Goal: Find specific page/section: Find specific page/section

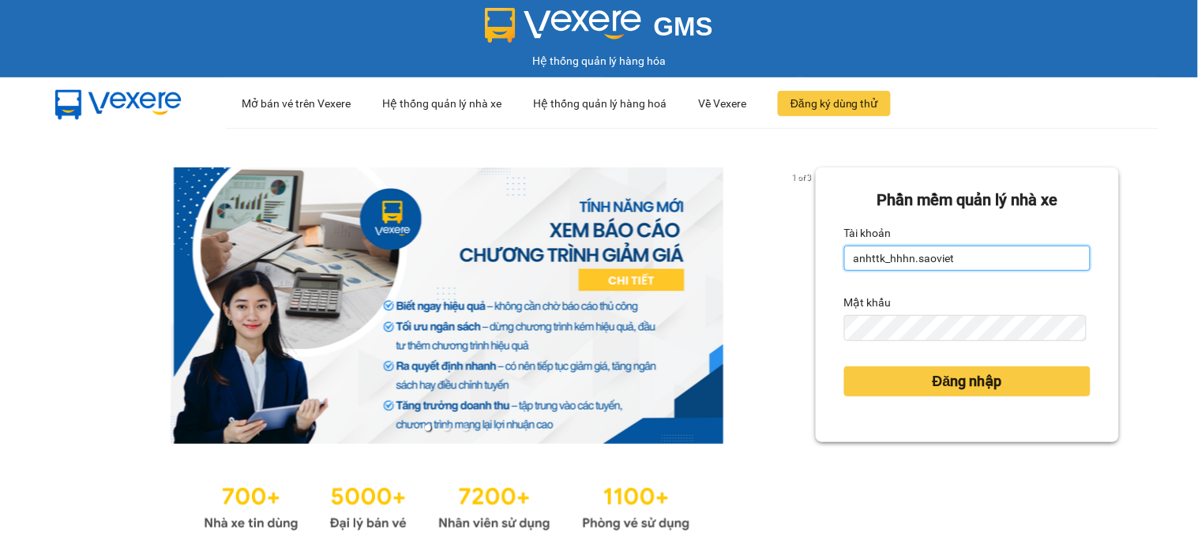
click at [956, 262] on input "anhttk_hhhn.saoviet" at bounding box center [967, 258] width 246 height 25
click at [956, 262] on input "anhttk_hhhn.na" at bounding box center [967, 258] width 246 height 25
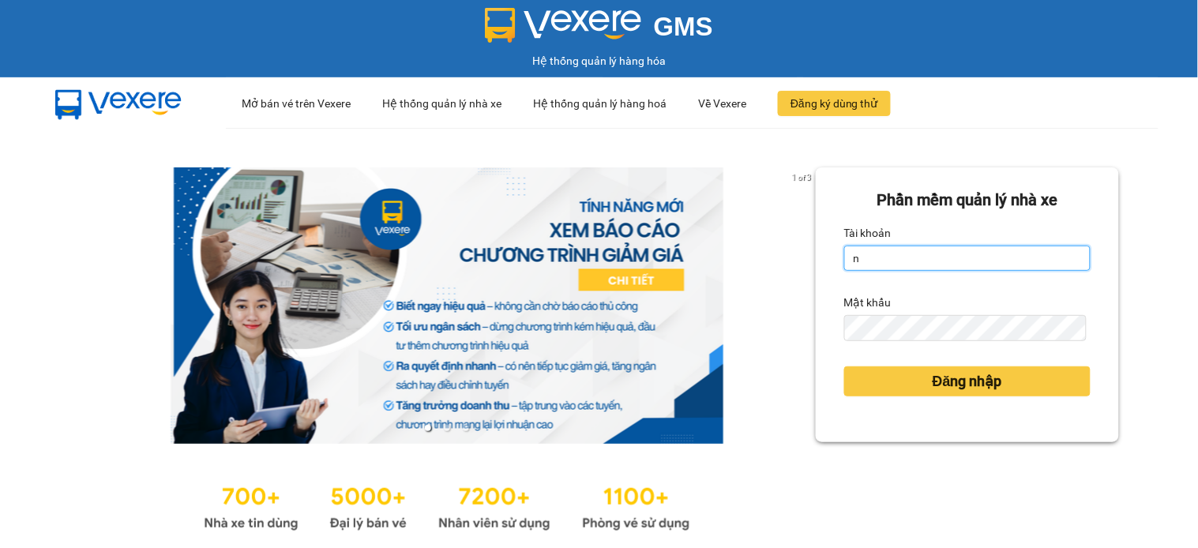
click at [956, 262] on input "n" at bounding box center [967, 258] width 246 height 25
type input "namthhhhn.saoviet"
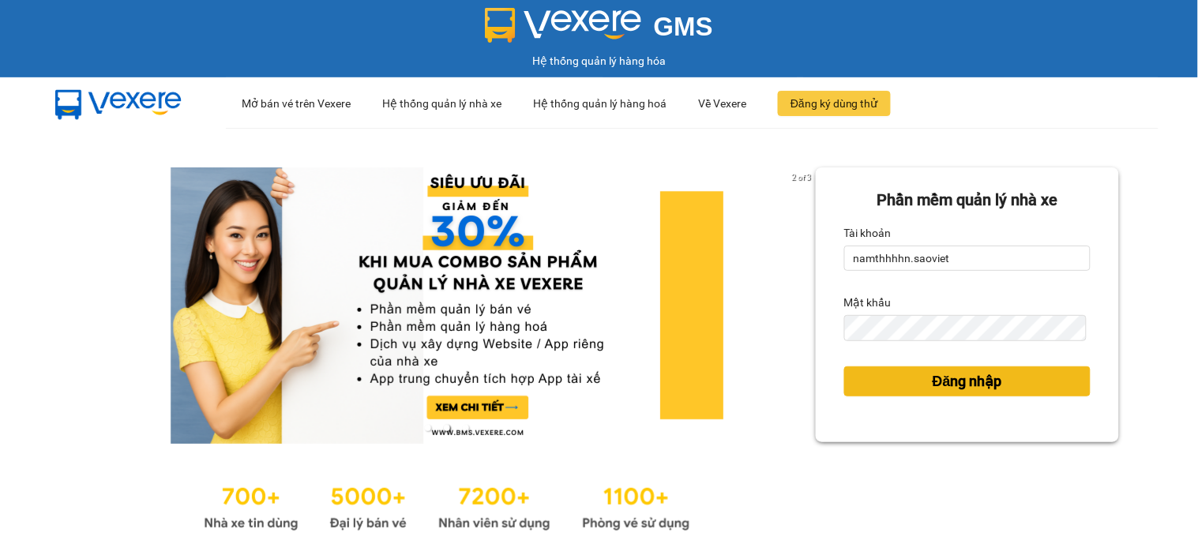
click at [946, 382] on span "Đăng nhập" at bounding box center [968, 381] width 70 height 22
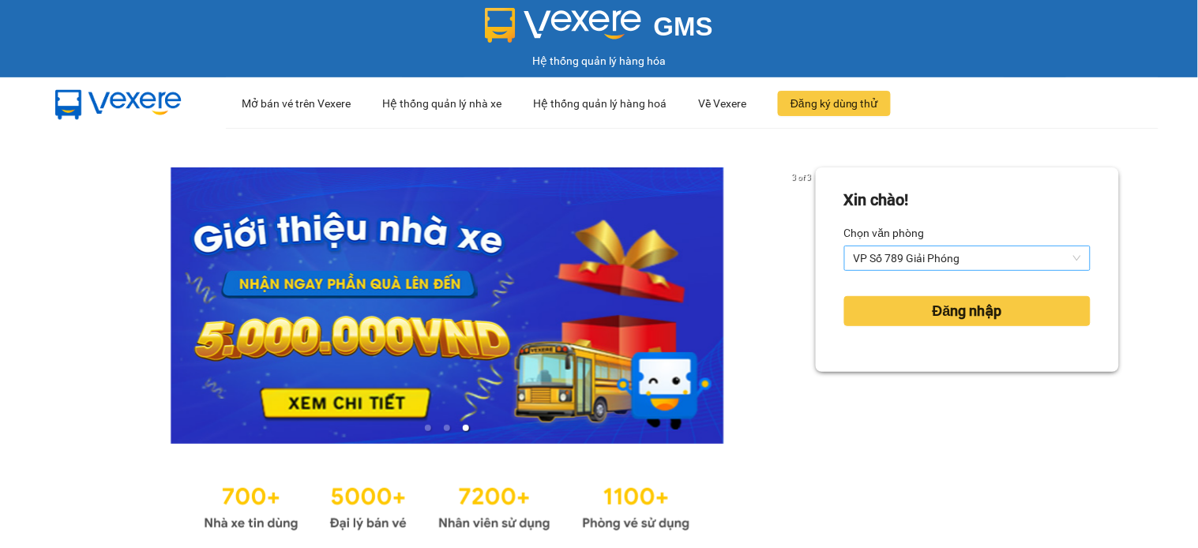
click at [901, 254] on span "VP Số 789 Giải Phóng" at bounding box center [967, 258] width 227 height 24
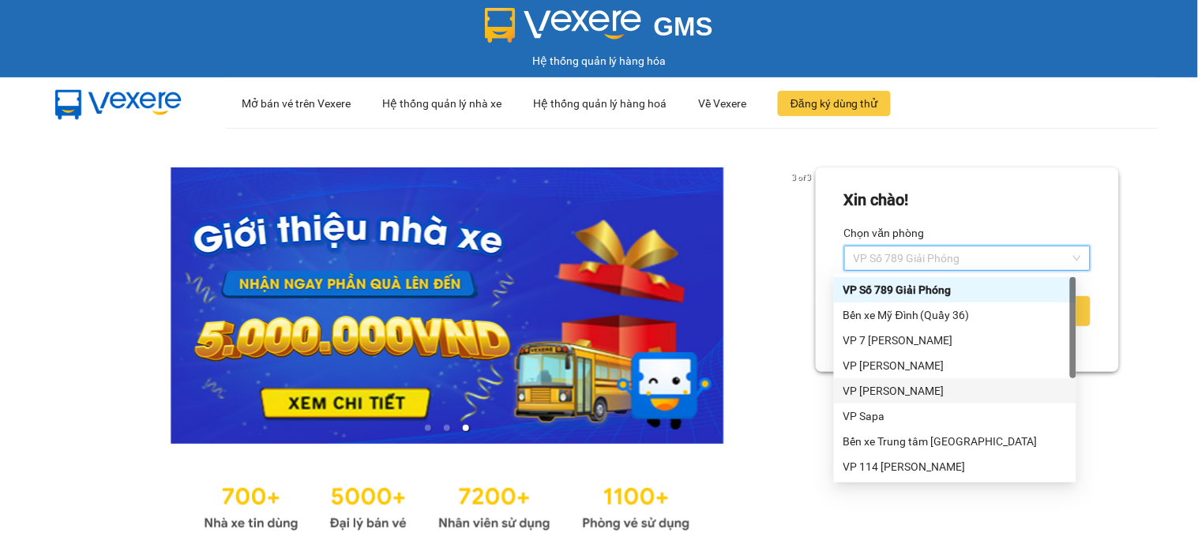
scroll to position [151, 0]
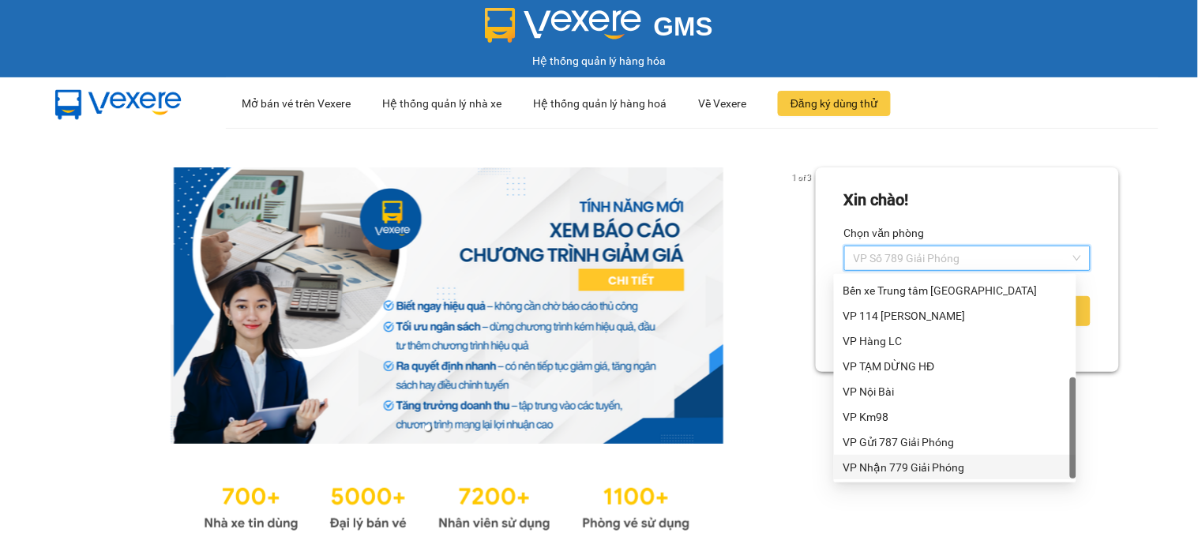
click at [919, 467] on div "VP Nhận 779 Giải Phóng" at bounding box center [956, 467] width 224 height 17
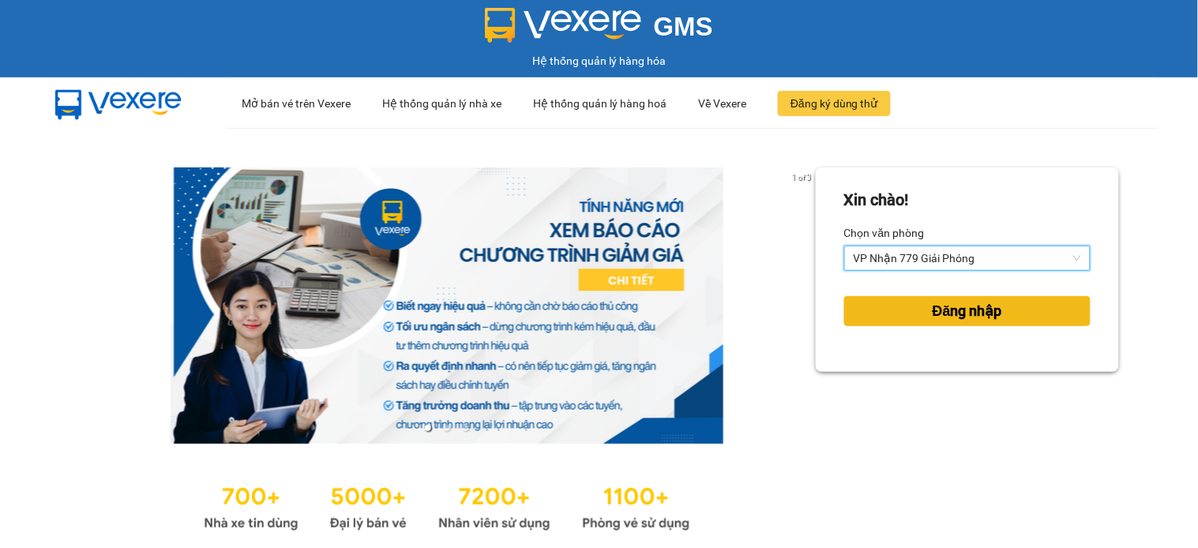
click at [953, 318] on span "Đăng nhập" at bounding box center [968, 311] width 70 height 22
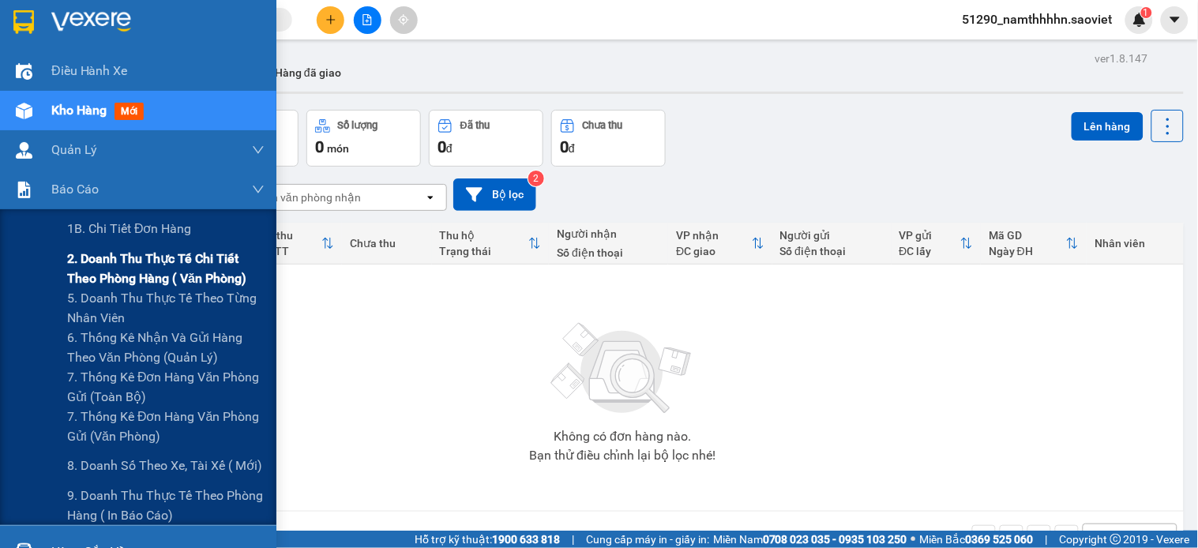
click at [139, 283] on span "2. Doanh thu thực tế chi tiết theo phòng hàng ( văn phòng)" at bounding box center [165, 268] width 197 height 39
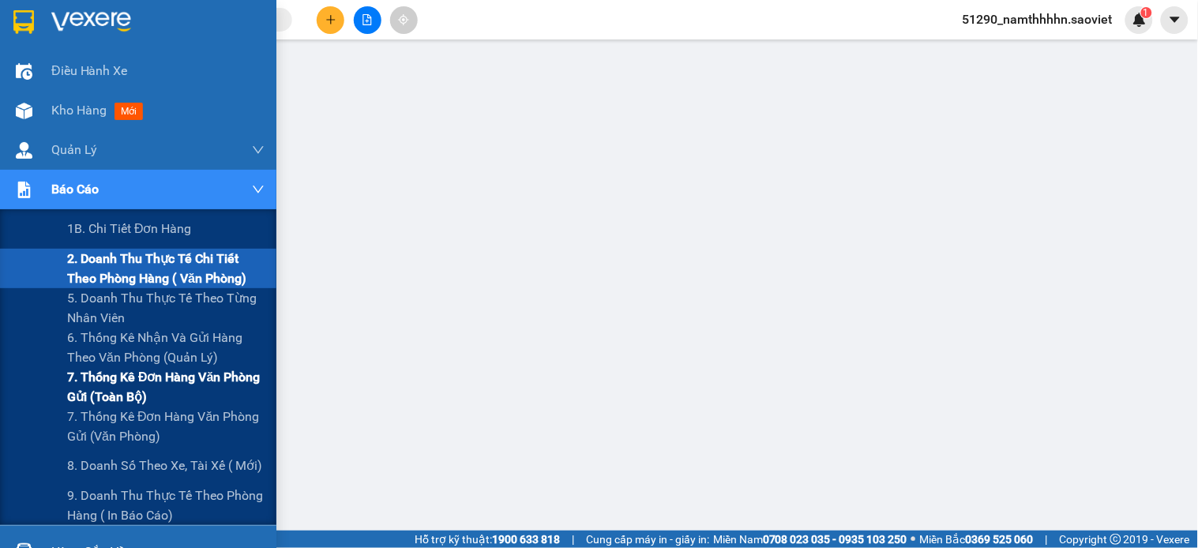
click at [89, 374] on span "7. Thống kê đơn hàng văn phòng gửi (toàn bộ)" at bounding box center [165, 386] width 197 height 39
